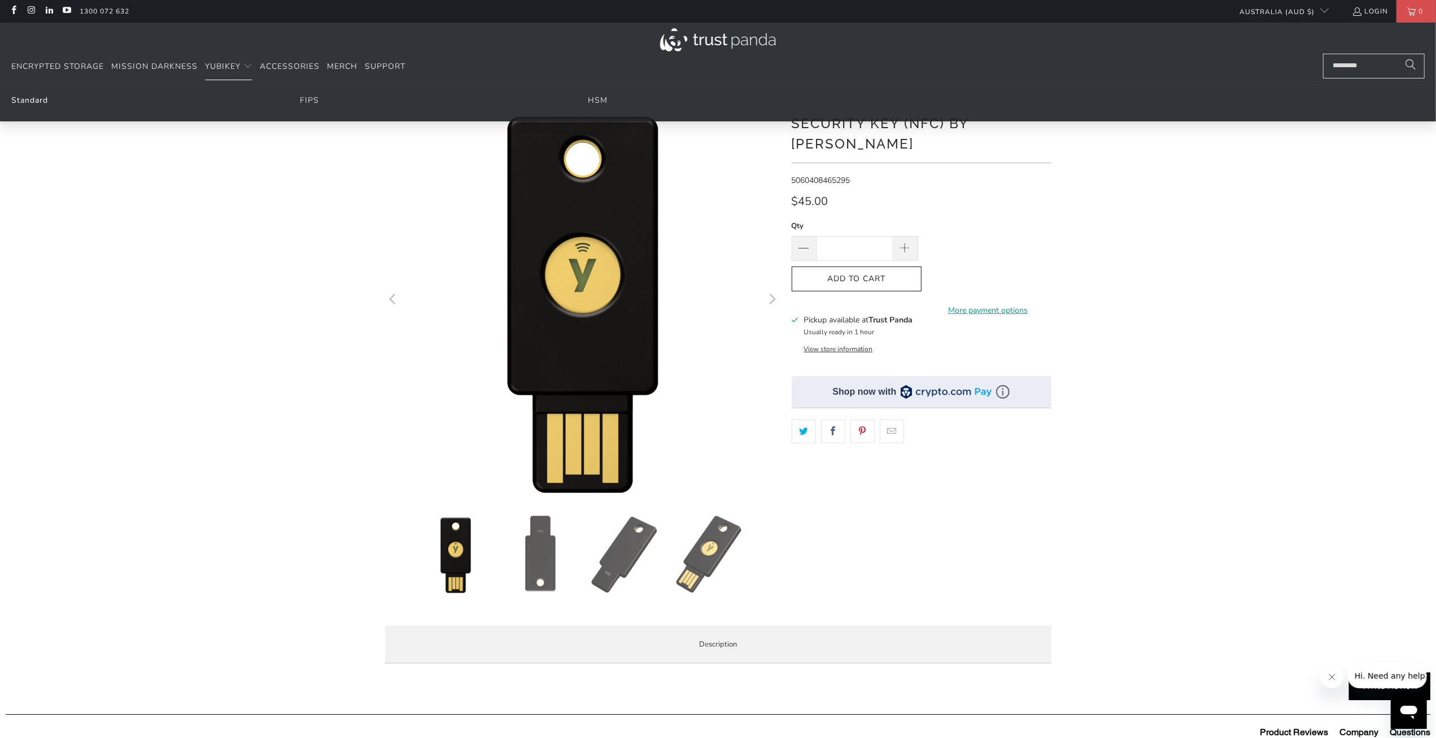
click at [39, 97] on link "Standard" at bounding box center [29, 100] width 37 height 11
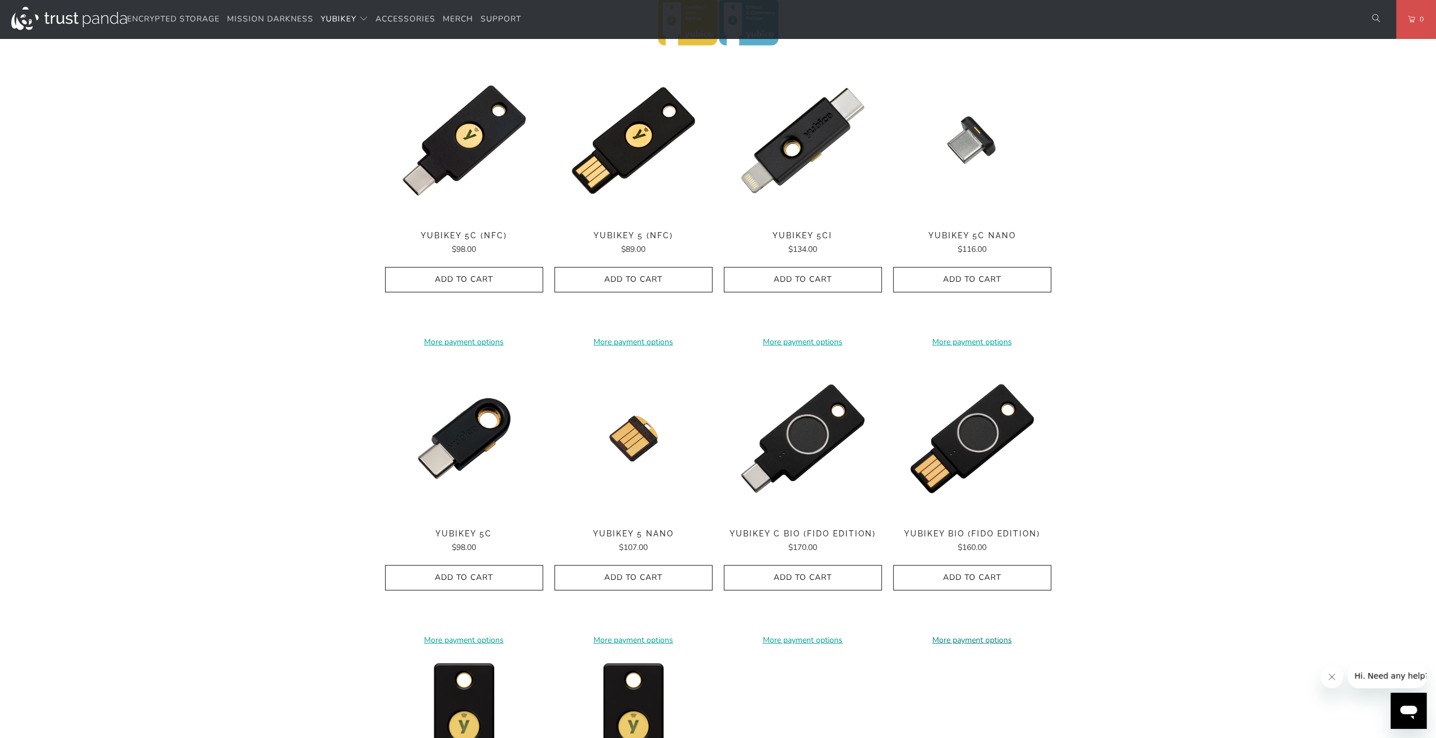
scroll to position [903, 0]
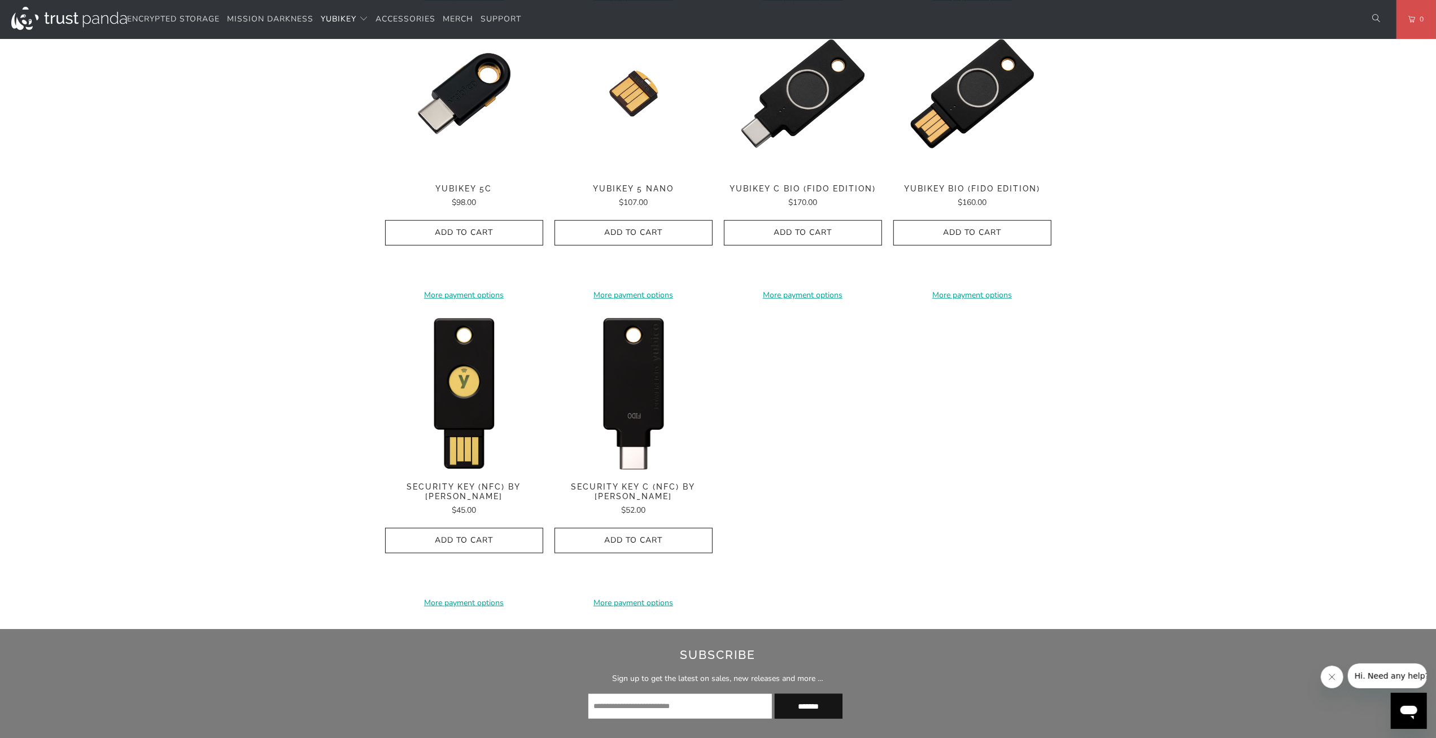
click at [611, 386] on img at bounding box center [633, 392] width 158 height 158
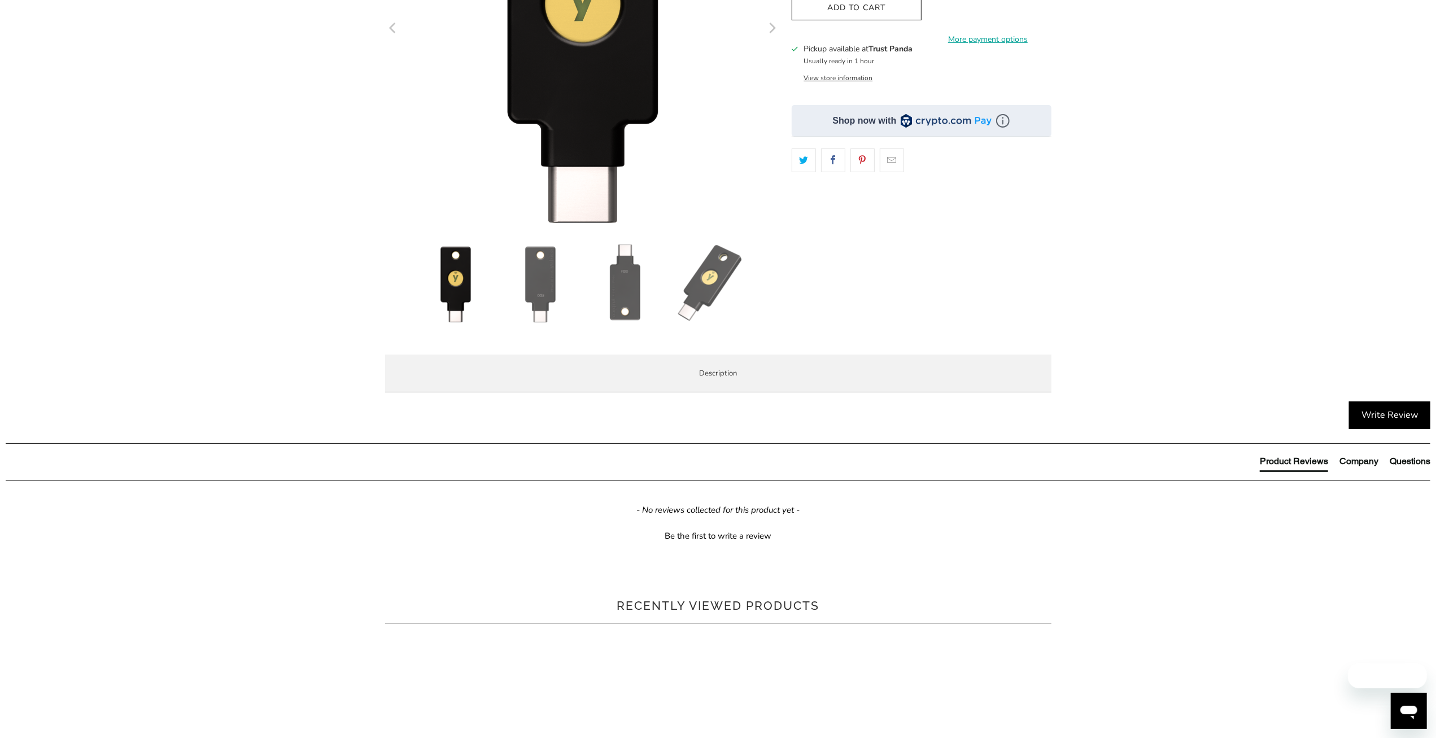
scroll to position [452, 0]
